Goal: Information Seeking & Learning: Obtain resource

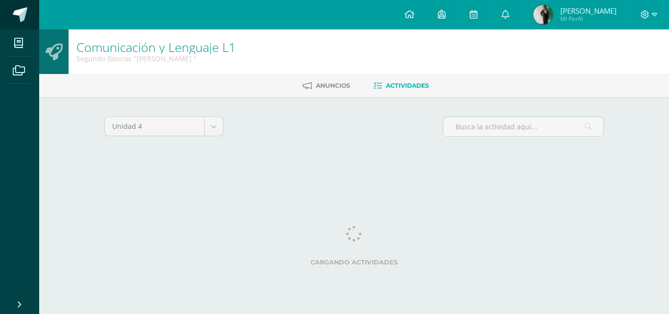
click at [16, 16] on span at bounding box center [20, 14] width 15 height 15
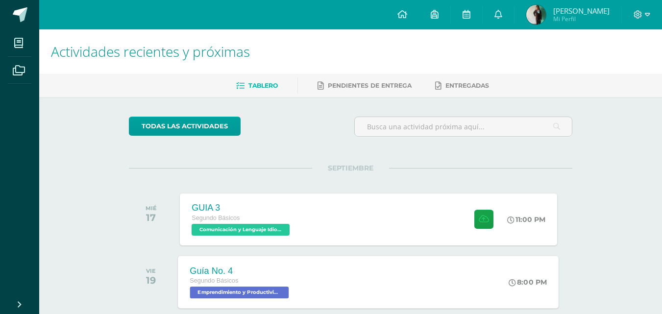
scroll to position [98, 0]
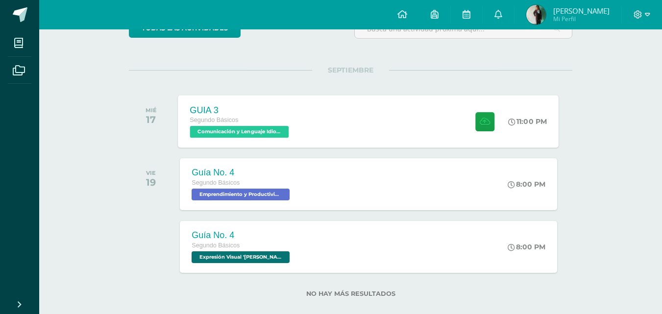
drag, startPoint x: 274, startPoint y: 99, endPoint x: 273, endPoint y: 107, distance: 7.9
click at [274, 99] on div "GUIA 3 Segundo Básicos Comunicación y Lenguaje Idioma Extranjero '[PERSON_NAME]…" at bounding box center [240, 121] width 125 height 52
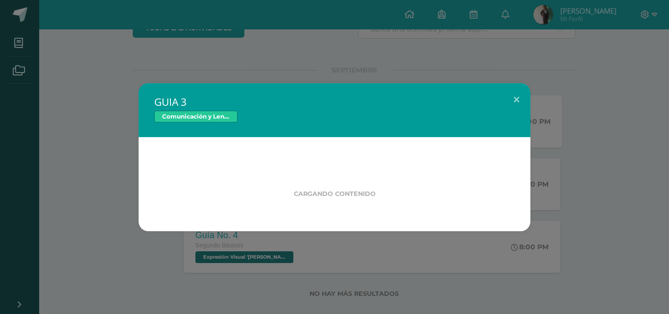
click at [272, 118] on div "Comunicación y Lenguaje Idioma Extranjero" at bounding box center [334, 118] width 361 height 14
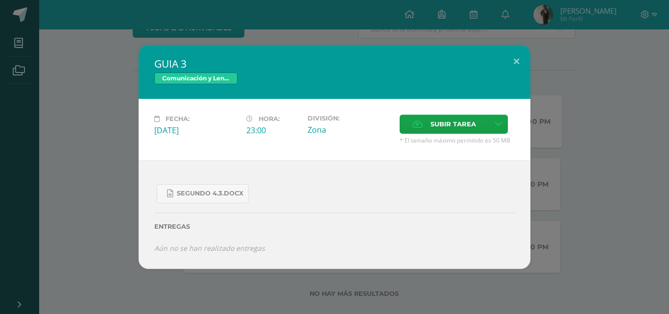
click at [108, 156] on div "GUIA 3 Comunicación y Lenguaje Idioma Extranjero Fecha: Miércoles 17 de Septiem…" at bounding box center [335, 157] width 662 height 224
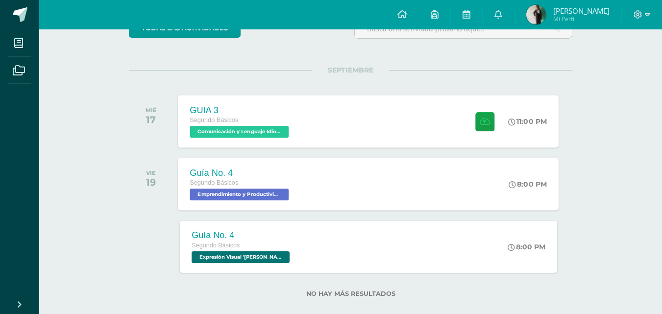
click at [320, 191] on div "Guía No. 4 Segundo Básicos Emprendimiento y Productividad 'Miguel Angel' 8:00 P…" at bounding box center [368, 184] width 381 height 52
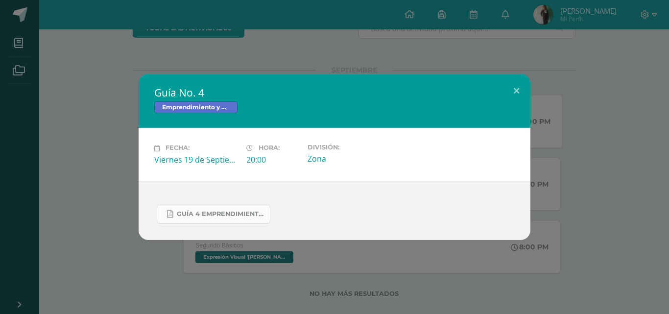
click at [219, 212] on span "GUÍA 4 EMPRENDIMIENTO 2DO. IV BIM.docx.pdf" at bounding box center [221, 214] width 88 height 8
click at [403, 19] on div "Guía No. 4 Emprendimiento y Productividad Fecha: Viernes 19 de Septiembre Hora:…" at bounding box center [334, 157] width 669 height 314
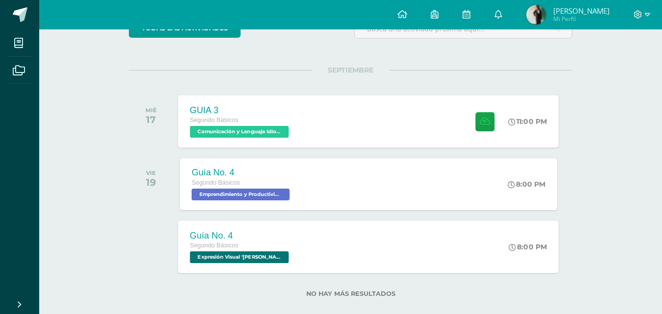
click at [329, 243] on div "Guía No. 4 Segundo Básicos Expresión Visual 'Miguel Angel' 8:00 PM Guía No. 4 E…" at bounding box center [368, 247] width 381 height 52
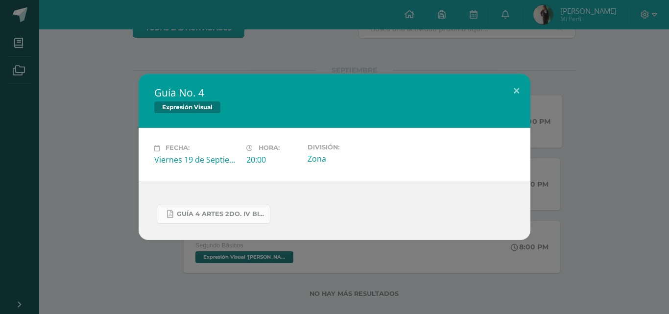
click at [246, 210] on link "GUÍA 4 ARTES 2DO. IV BIM.docx.pdf" at bounding box center [214, 214] width 114 height 19
click at [225, 271] on div "Guía No. 4 Expresión Visual Fecha: Viernes 19 de Septiembre Hora: 20:00 Divisió…" at bounding box center [334, 157] width 669 height 314
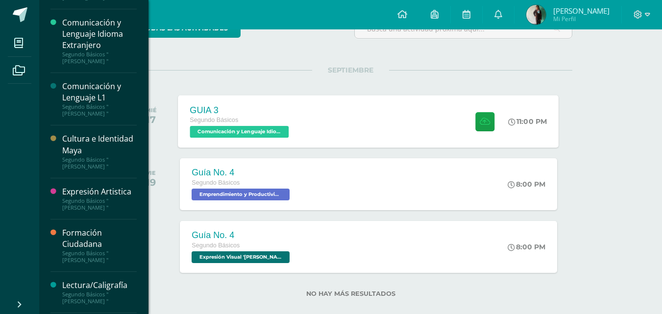
scroll to position [342, 0]
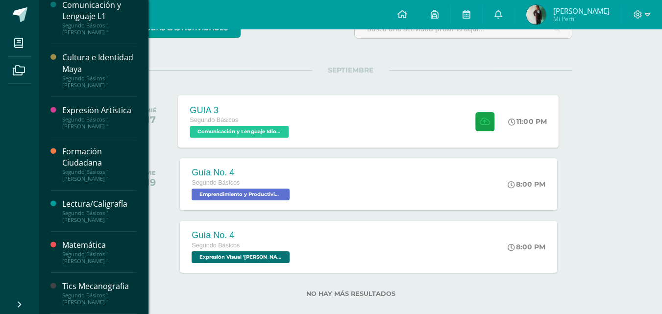
click at [99, 71] on div "Cultura e Identidad Maya" at bounding box center [99, 63] width 74 height 23
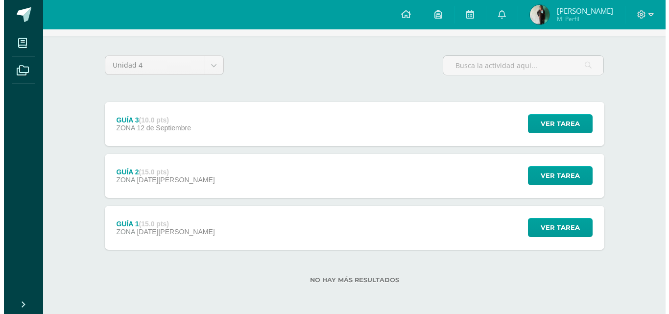
scroll to position [62, 0]
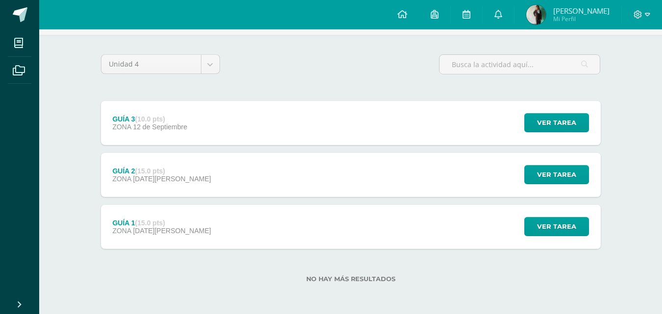
click at [216, 146] on div "GUÍA 3 (10.0 pts) ZONA [DATE] Ver tarea GUÍA 3 Cultura e Identidad [PERSON_NAME…" at bounding box center [351, 175] width 500 height 148
click at [206, 167] on div "GUÍA 2 (15.0 pts) ZONA [DATE][PERSON_NAME] Ver tarea GUÍA 2 Cultura e Identidad…" at bounding box center [351, 175] width 500 height 44
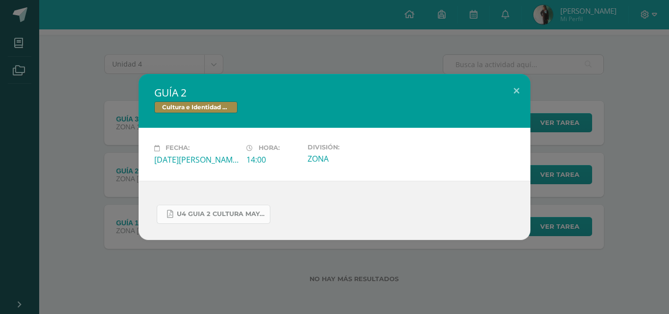
click at [197, 207] on link "U4 GUIA 2 CULTURA MAYA BÁSICOS.pdf" at bounding box center [214, 214] width 114 height 19
